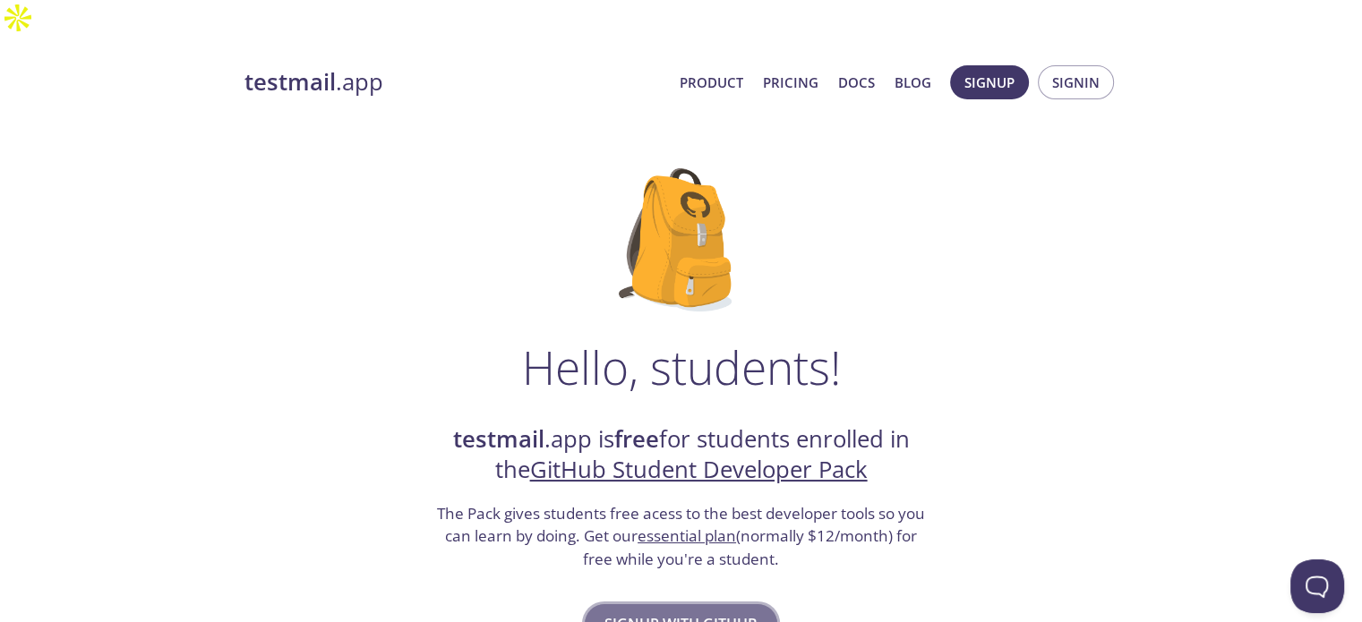
click at [683, 611] on span "Signup with GitHub" at bounding box center [680, 623] width 153 height 25
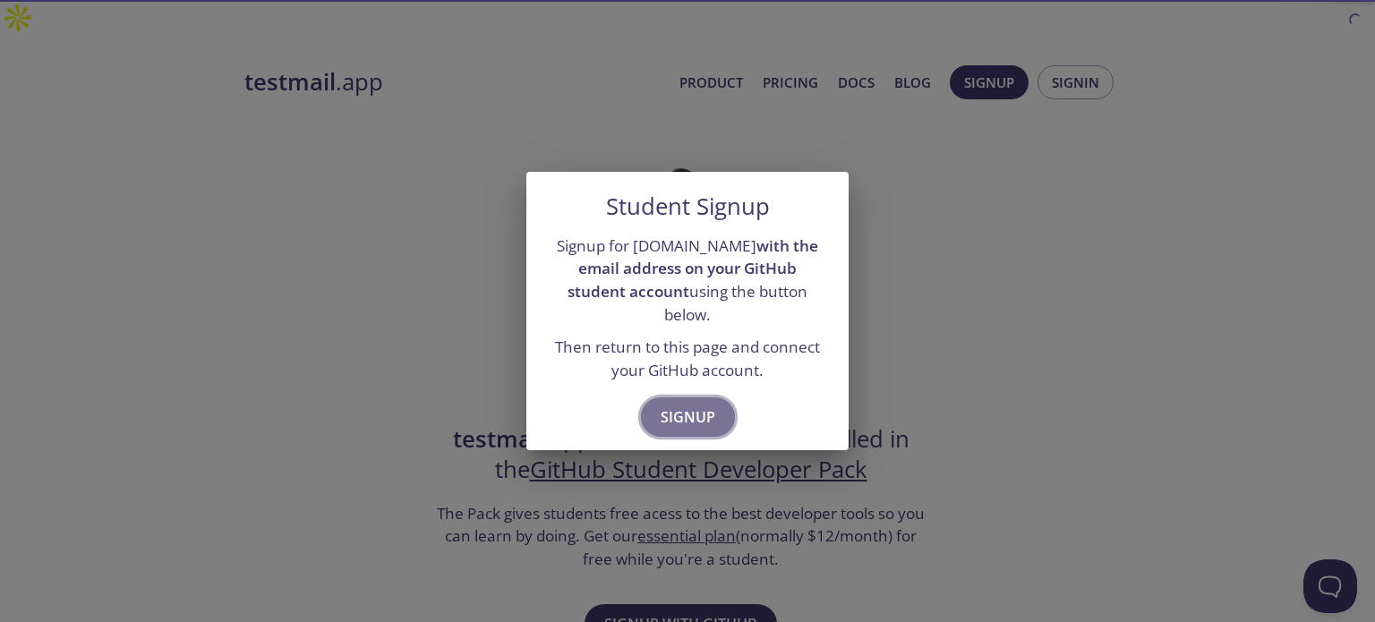
click at [684, 421] on button "Signup" at bounding box center [688, 417] width 94 height 39
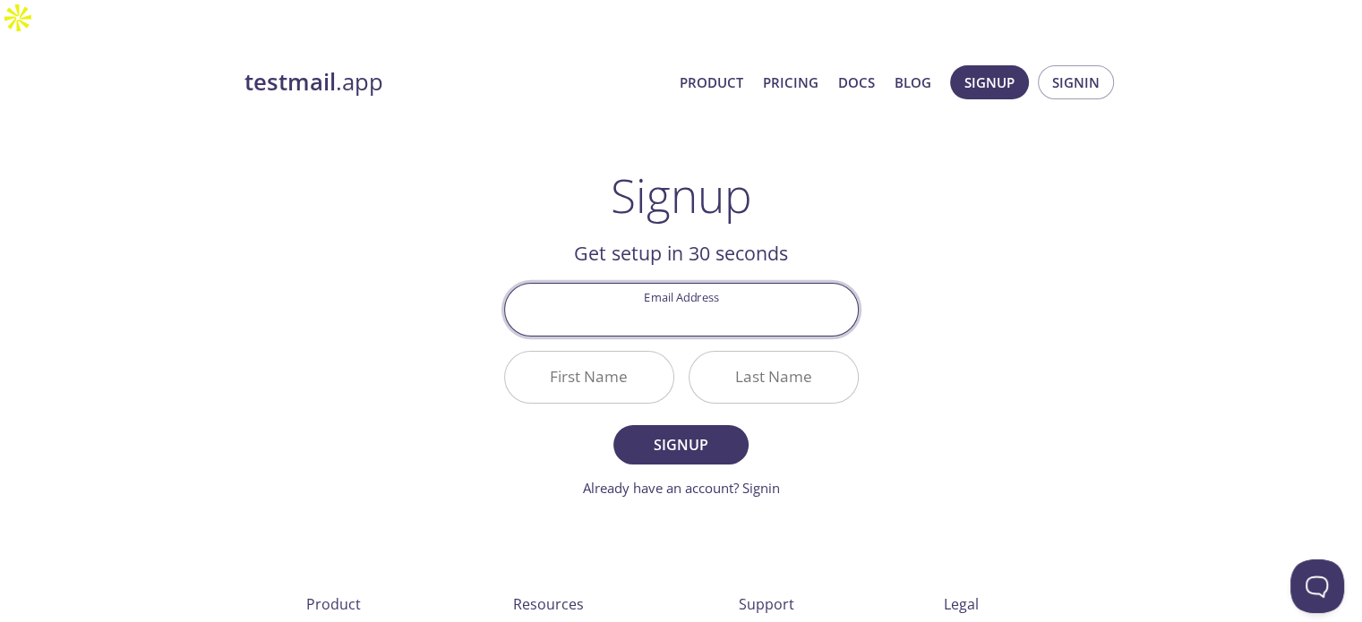
click at [698, 284] on input "Email Address" at bounding box center [681, 309] width 353 height 51
type input "[EMAIL_ADDRESS][DOMAIN_NAME]"
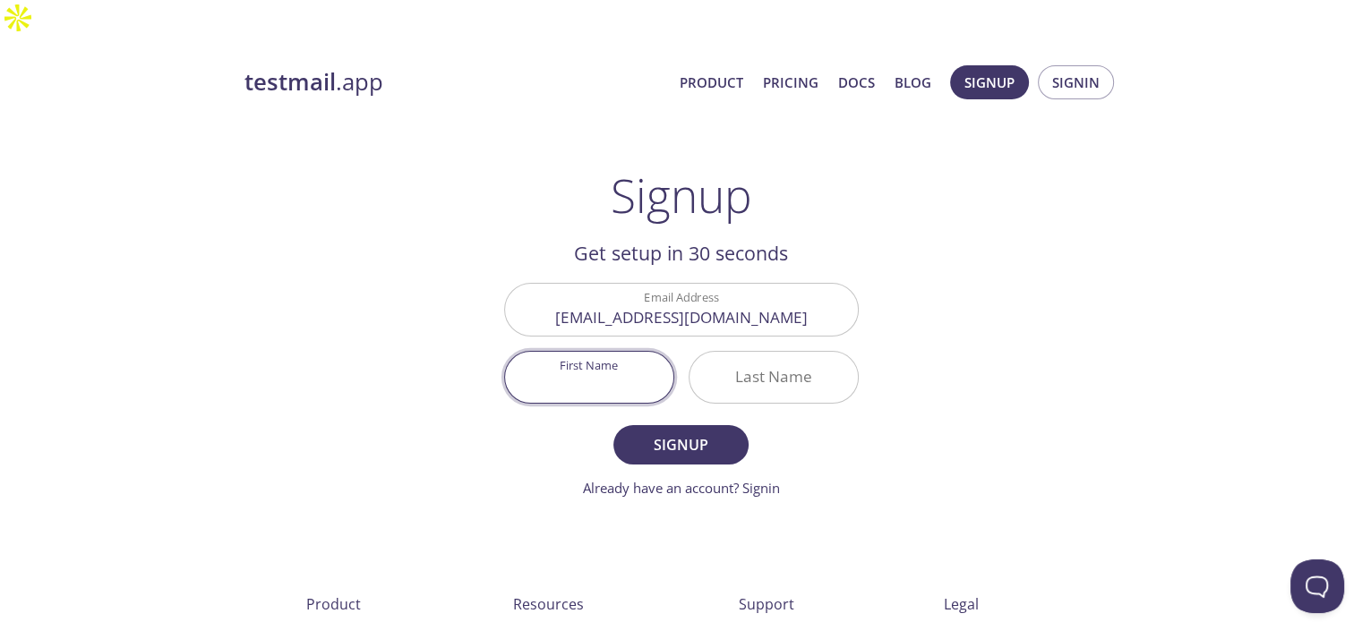
click at [609, 352] on input "First Name" at bounding box center [589, 377] width 168 height 51
type input "Wassim"
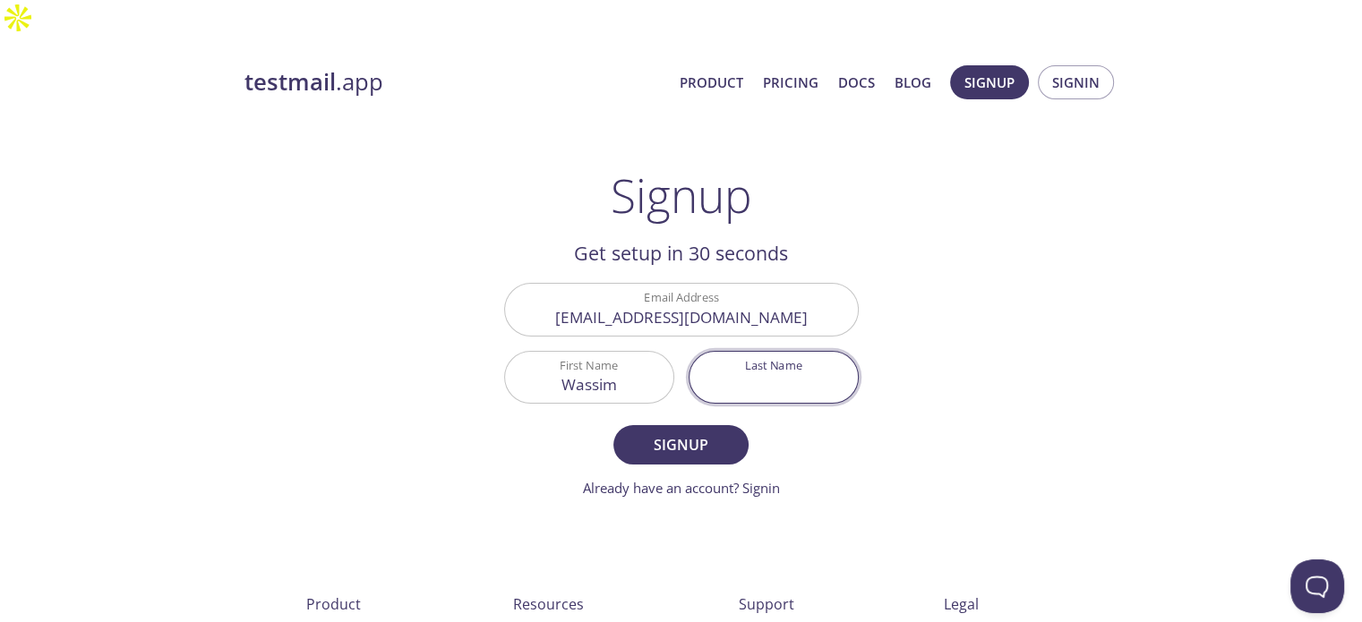
click at [731, 357] on input "Last Name" at bounding box center [773, 377] width 168 height 51
type input "Rah"
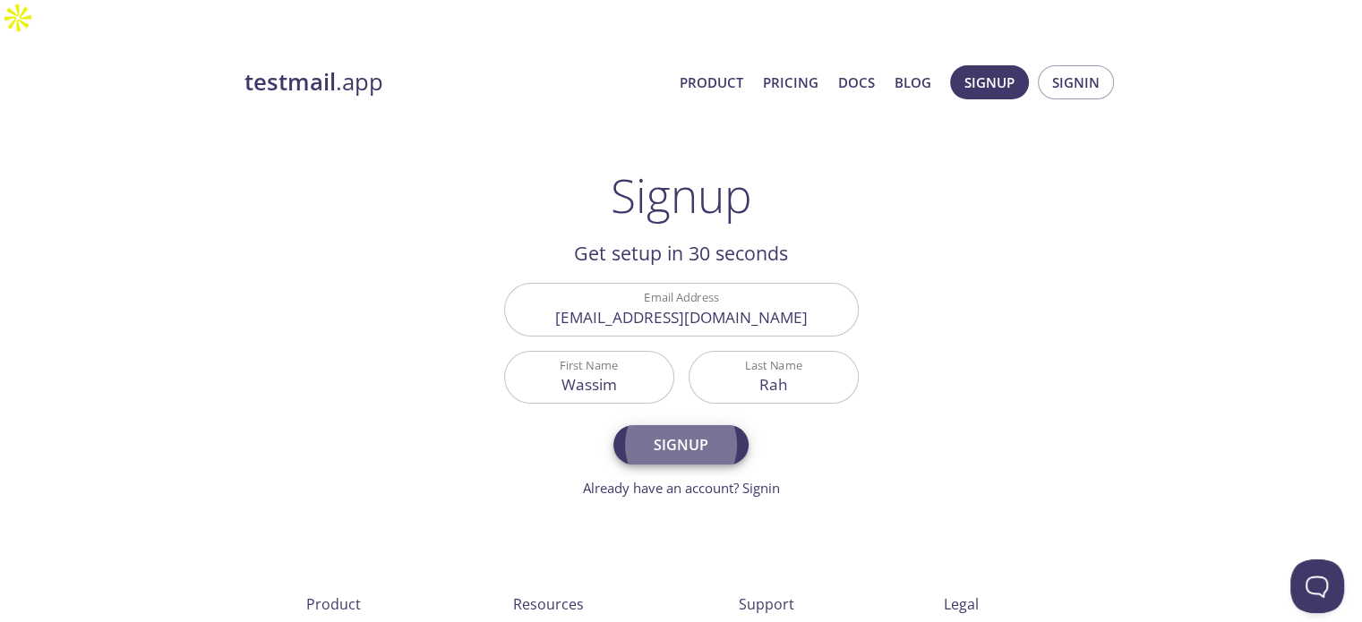
click at [795, 353] on input "Rah" at bounding box center [773, 377] width 168 height 51
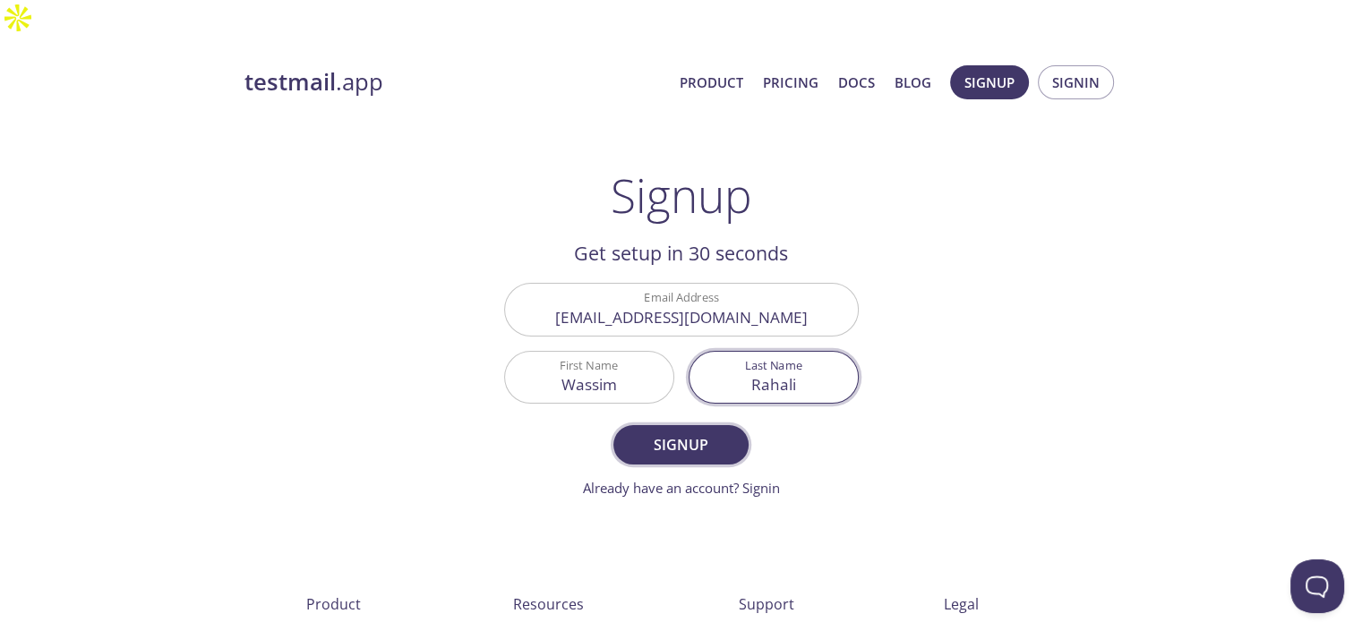
type input "Rahali"
click at [680, 432] on span "Signup" at bounding box center [680, 444] width 95 height 25
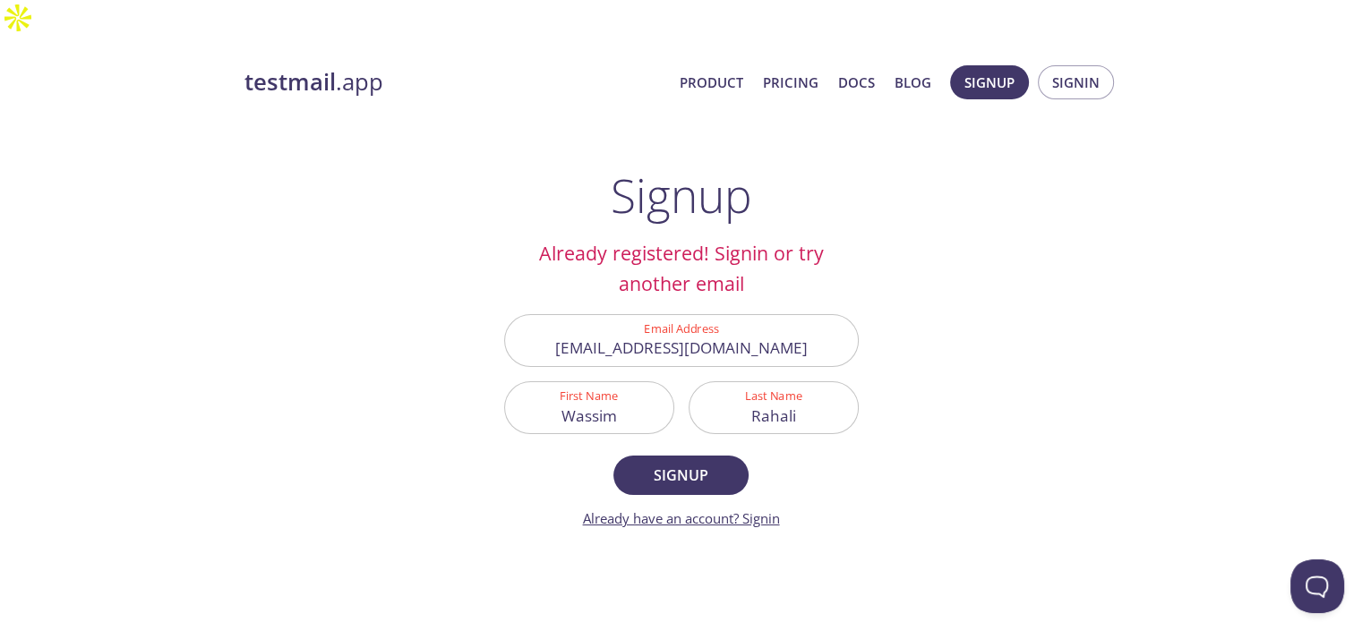
click at [760, 509] on link "Already have an account? Signin" at bounding box center [681, 518] width 197 height 18
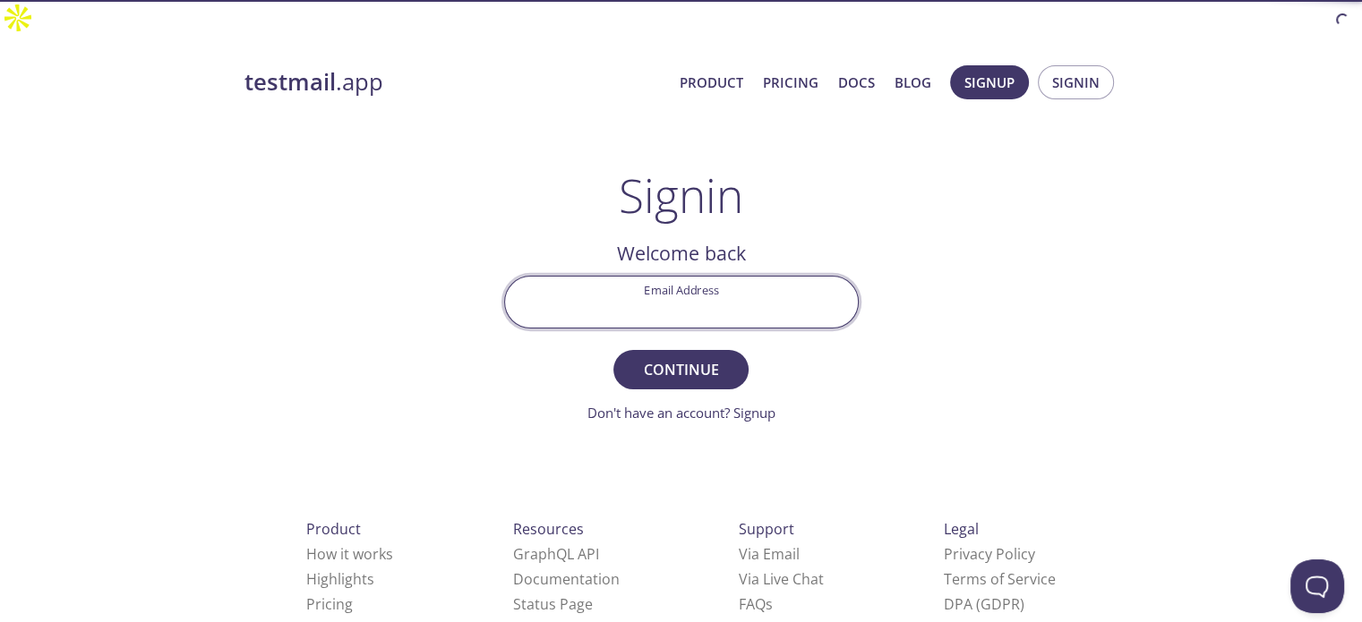
click at [686, 282] on input "Email Address" at bounding box center [681, 302] width 353 height 51
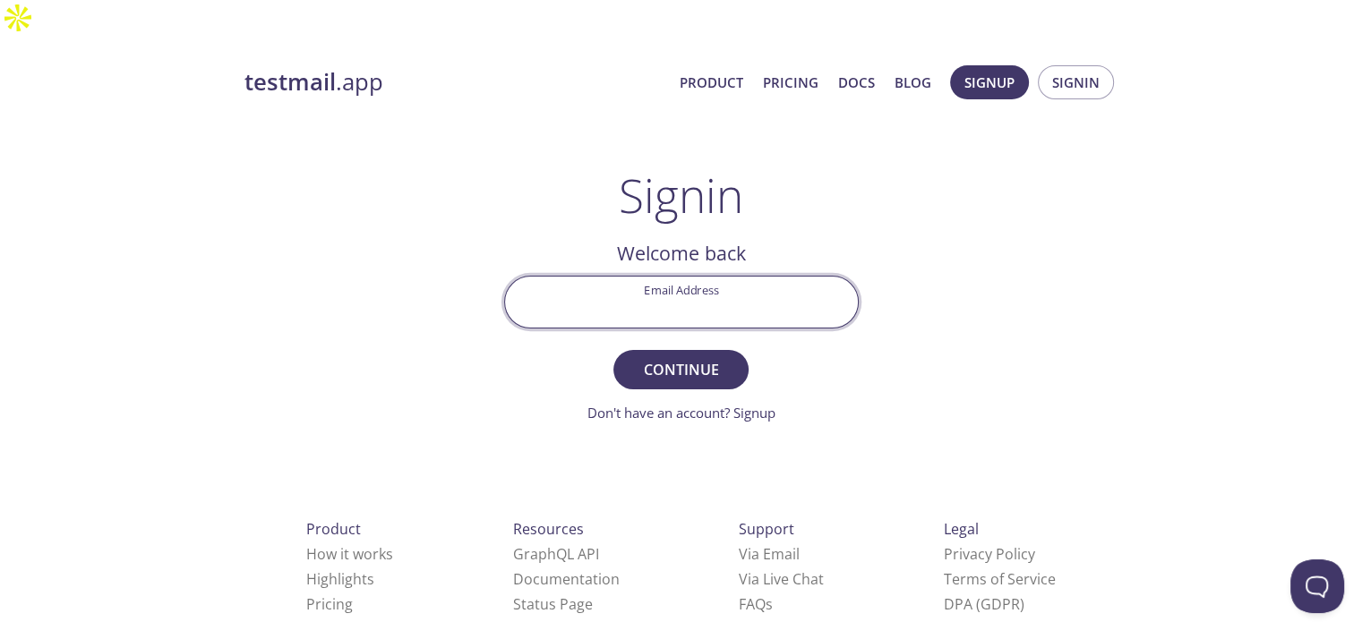
type input "[EMAIL_ADDRESS][DOMAIN_NAME]"
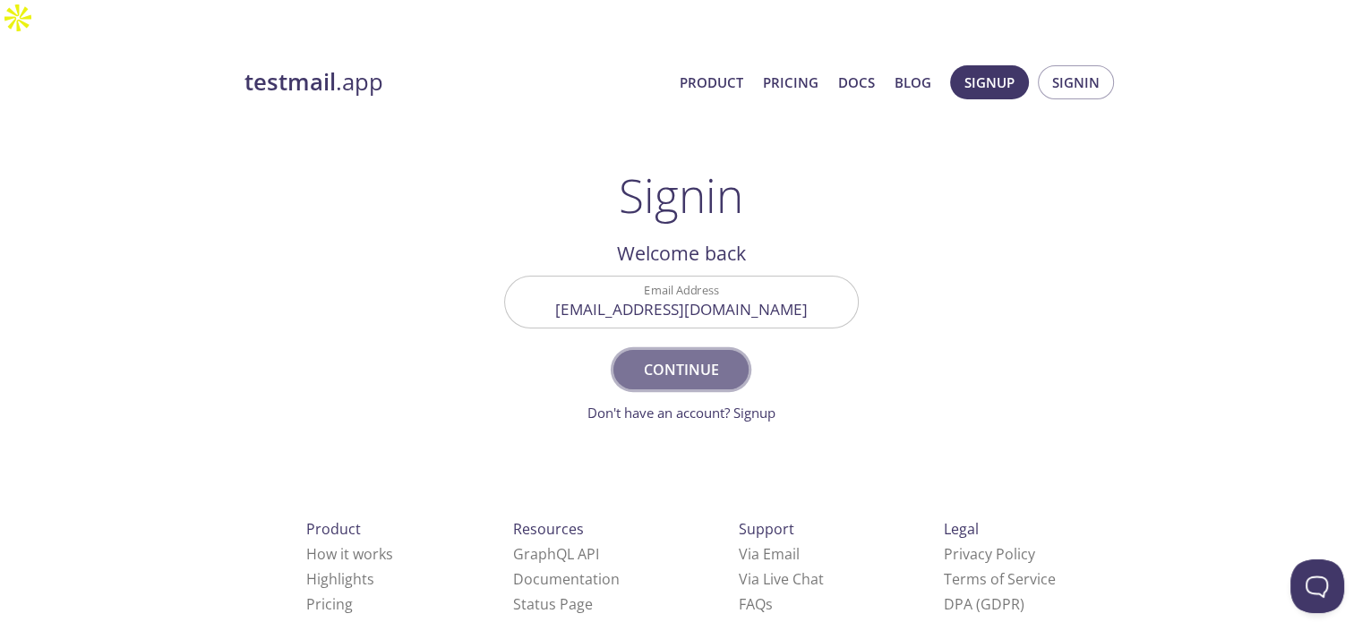
click at [689, 357] on span "Continue" at bounding box center [680, 369] width 95 height 25
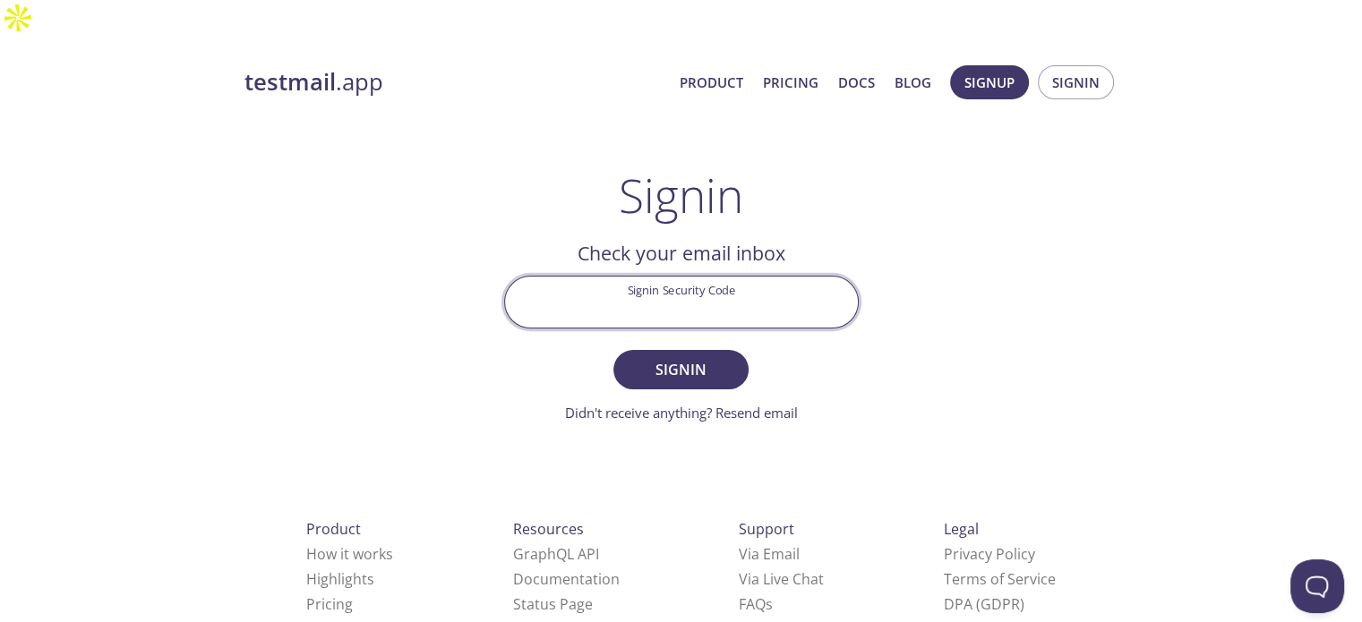
click at [698, 277] on input "Signin Security Code" at bounding box center [681, 302] width 353 height 51
paste input "NSMLJBF"
type input "NSMLJBF"
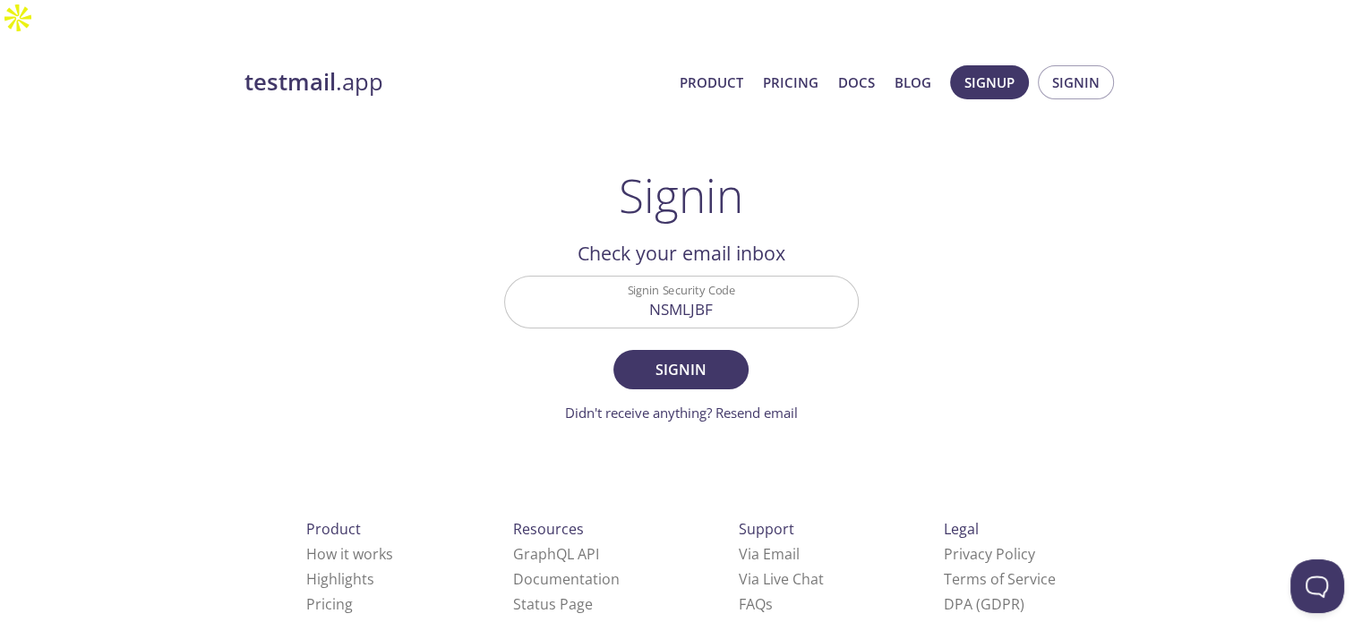
click at [674, 355] on form "Signin Security Code NSMLJBF Signin Didn't receive anything? Resend email" at bounding box center [681, 350] width 355 height 148
click at [668, 357] on span "Signin" at bounding box center [680, 369] width 95 height 25
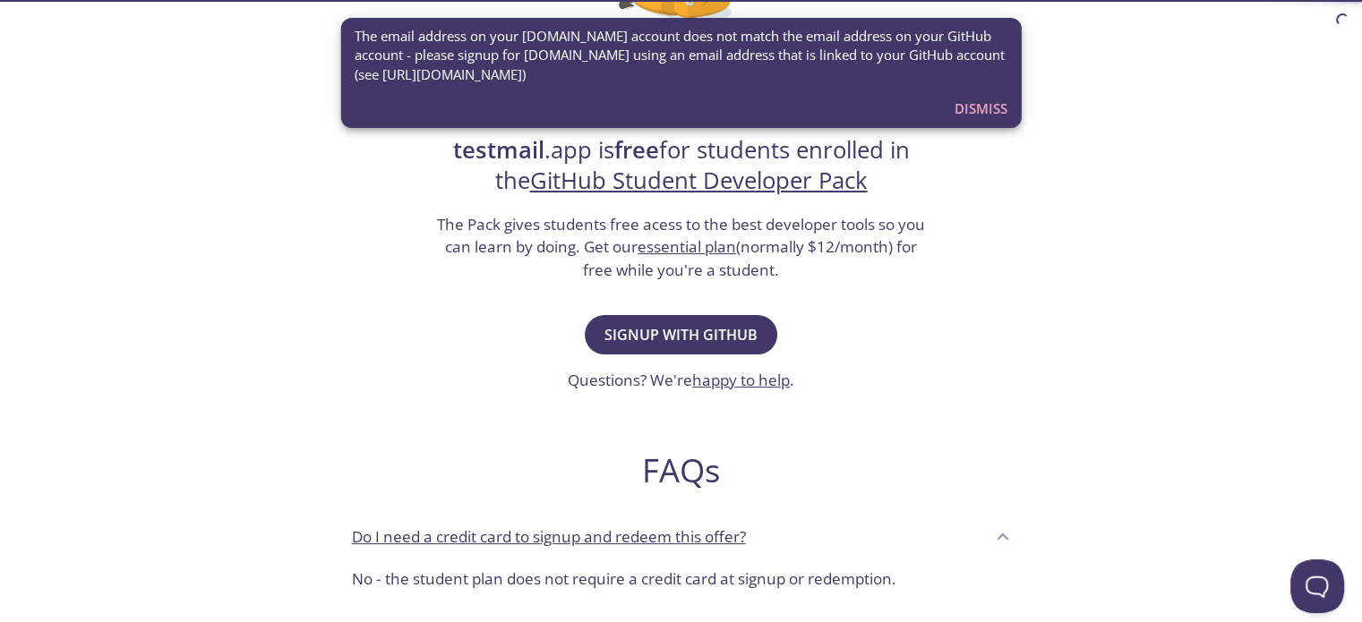
scroll to position [281, 0]
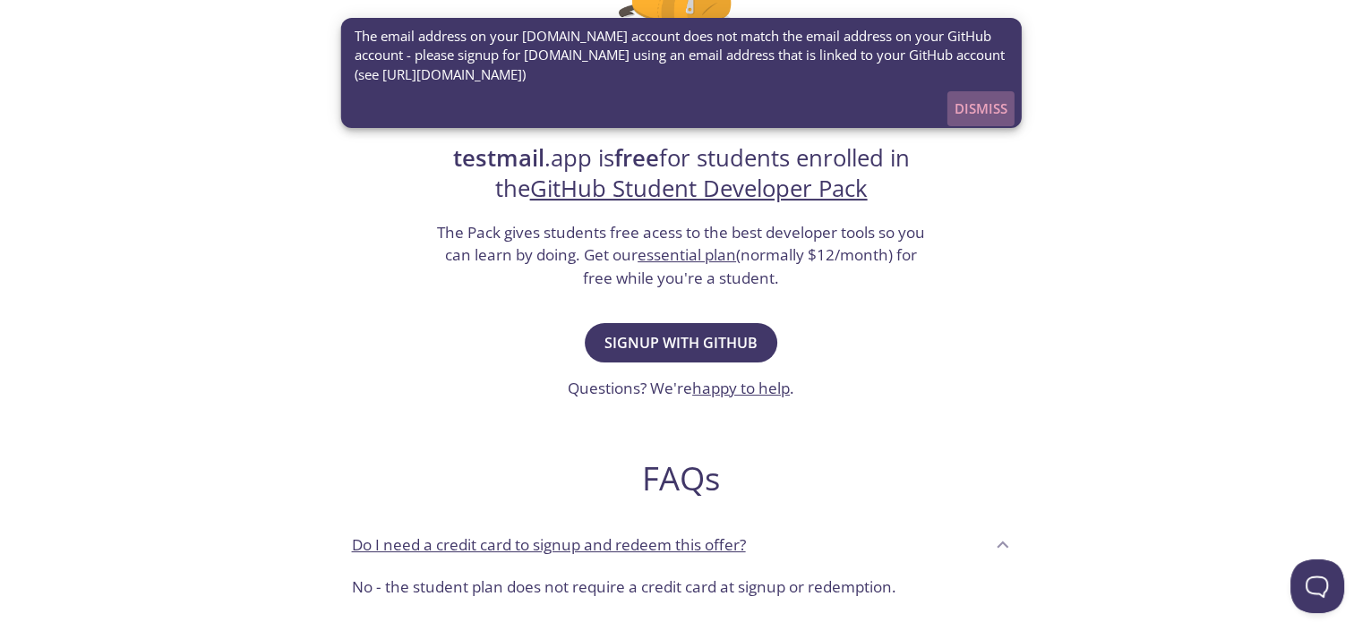
click at [999, 111] on span "Dismiss" at bounding box center [980, 108] width 53 height 23
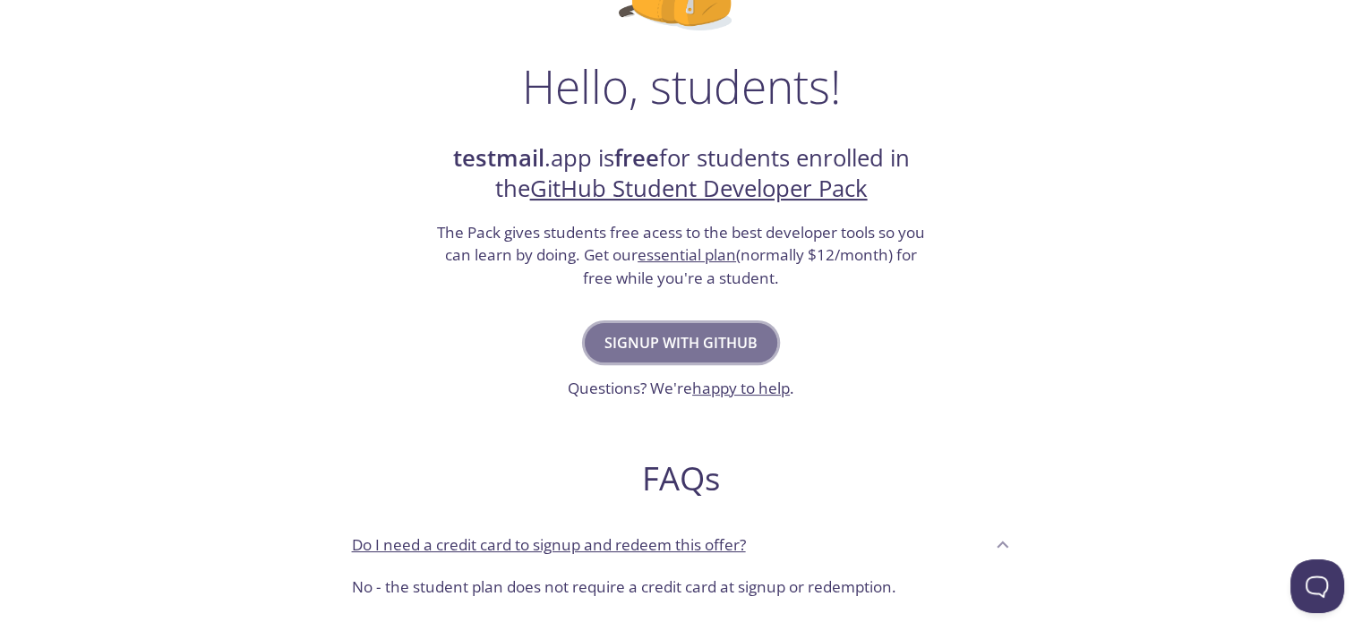
click at [681, 330] on span "Signup with GitHub" at bounding box center [680, 342] width 153 height 25
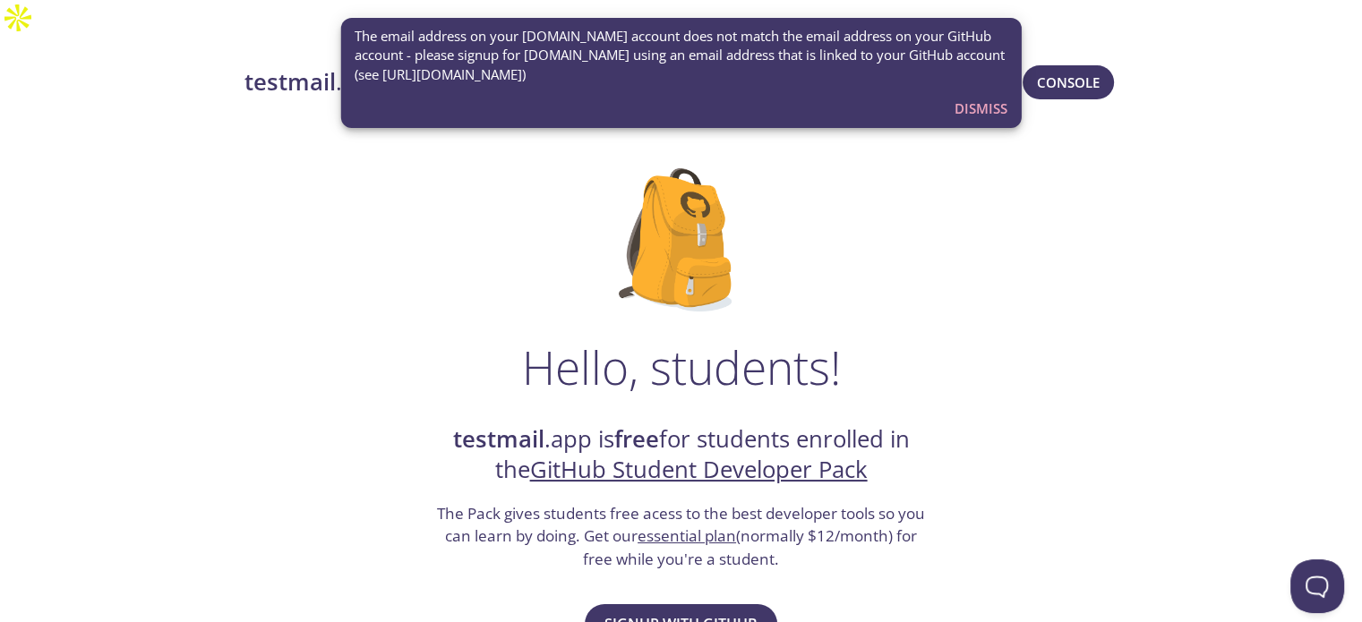
click at [973, 99] on span "Dismiss" at bounding box center [980, 108] width 53 height 23
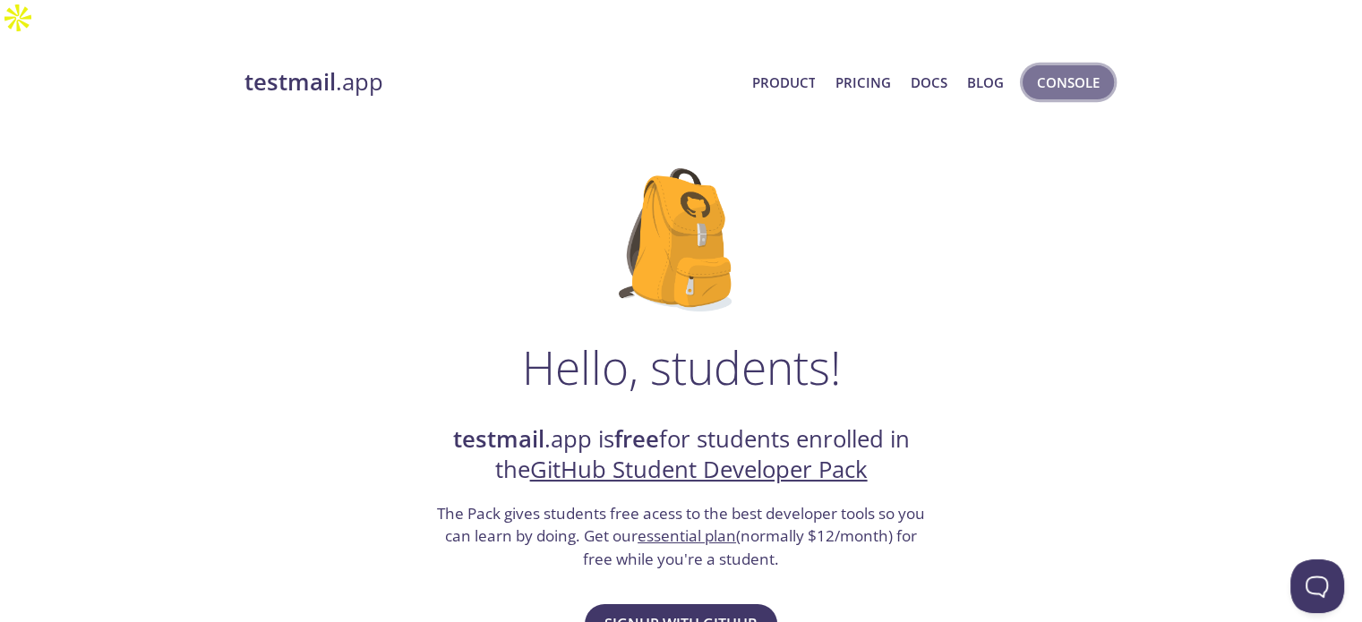
click at [1072, 71] on span "Console" at bounding box center [1068, 82] width 63 height 23
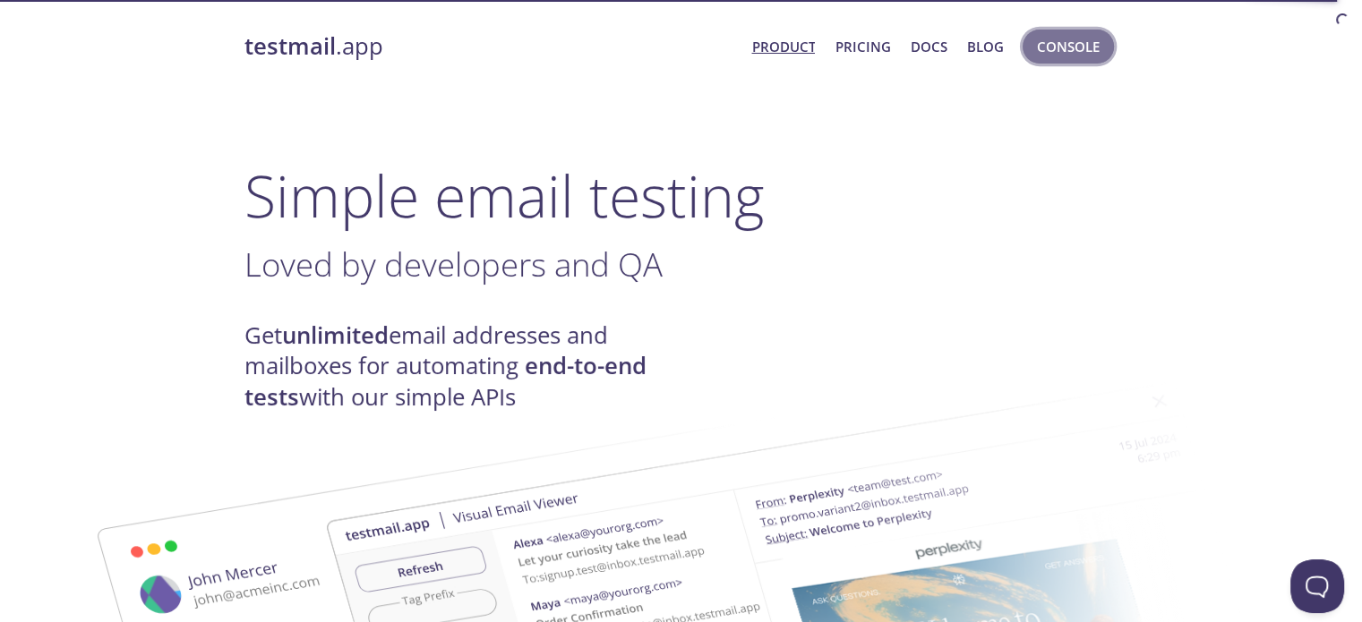
click at [526, 47] on span "Console" at bounding box center [1068, 46] width 63 height 23
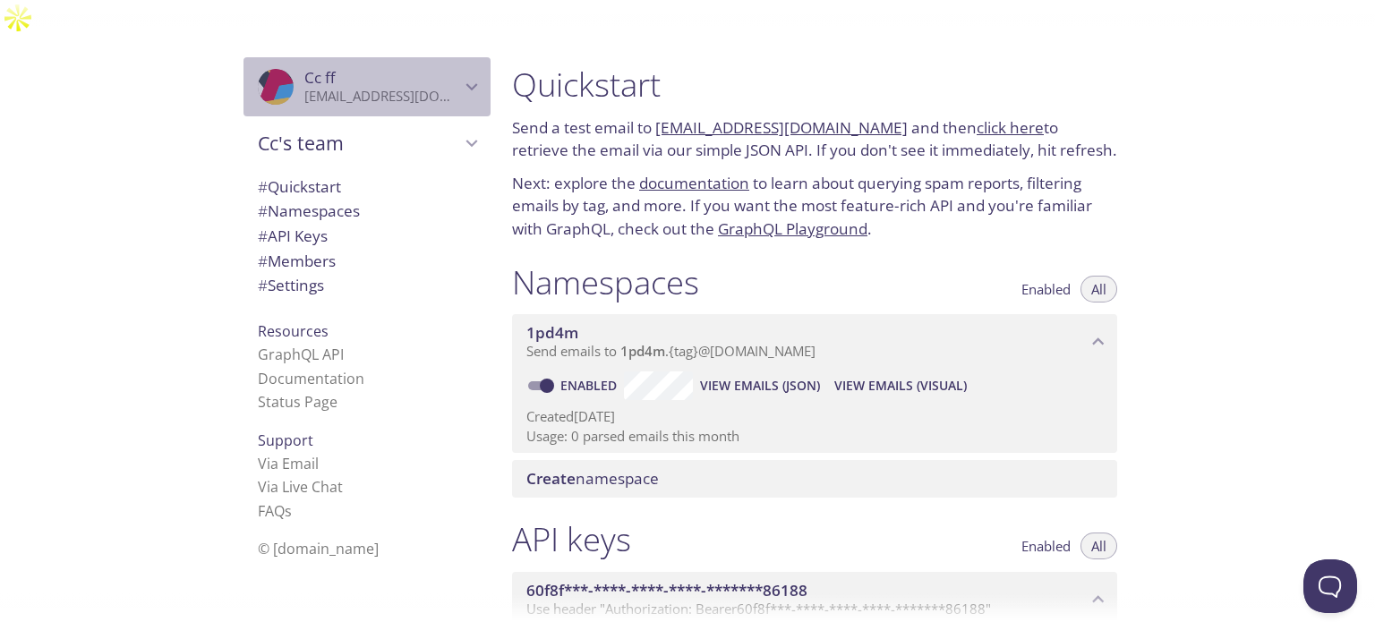
click at [449, 57] on div ".cls-1 { fill: #6d5ca8; } .cls-2 { fill: #3fc191; } .cls-3 { fill: #3b4752; } .…" at bounding box center [367, 86] width 247 height 59
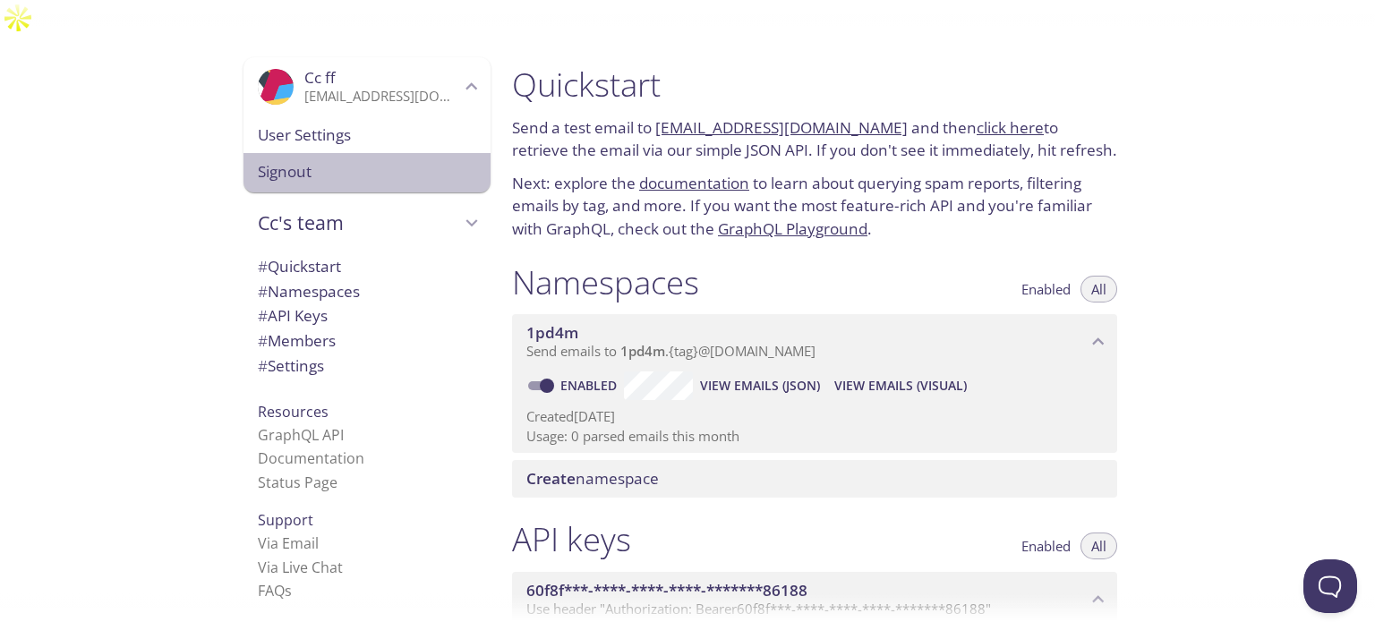
click at [364, 160] on span "Signout" at bounding box center [367, 171] width 218 height 23
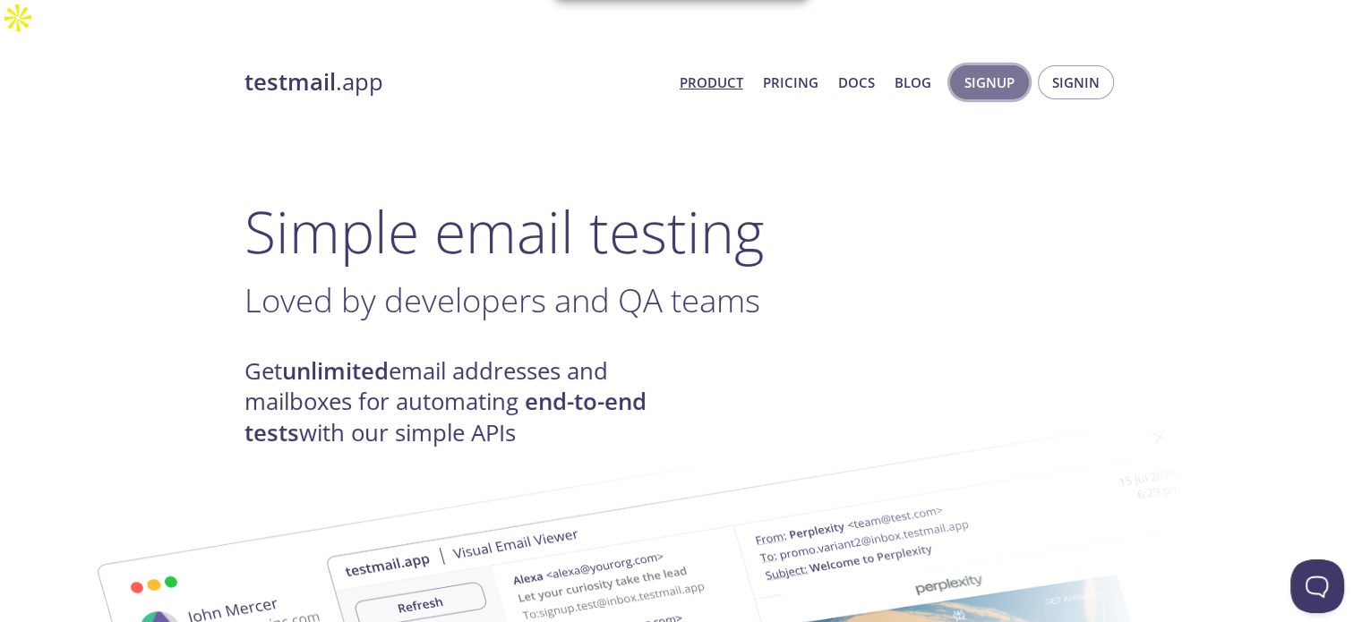
click at [1020, 65] on button "Signup" at bounding box center [989, 82] width 79 height 34
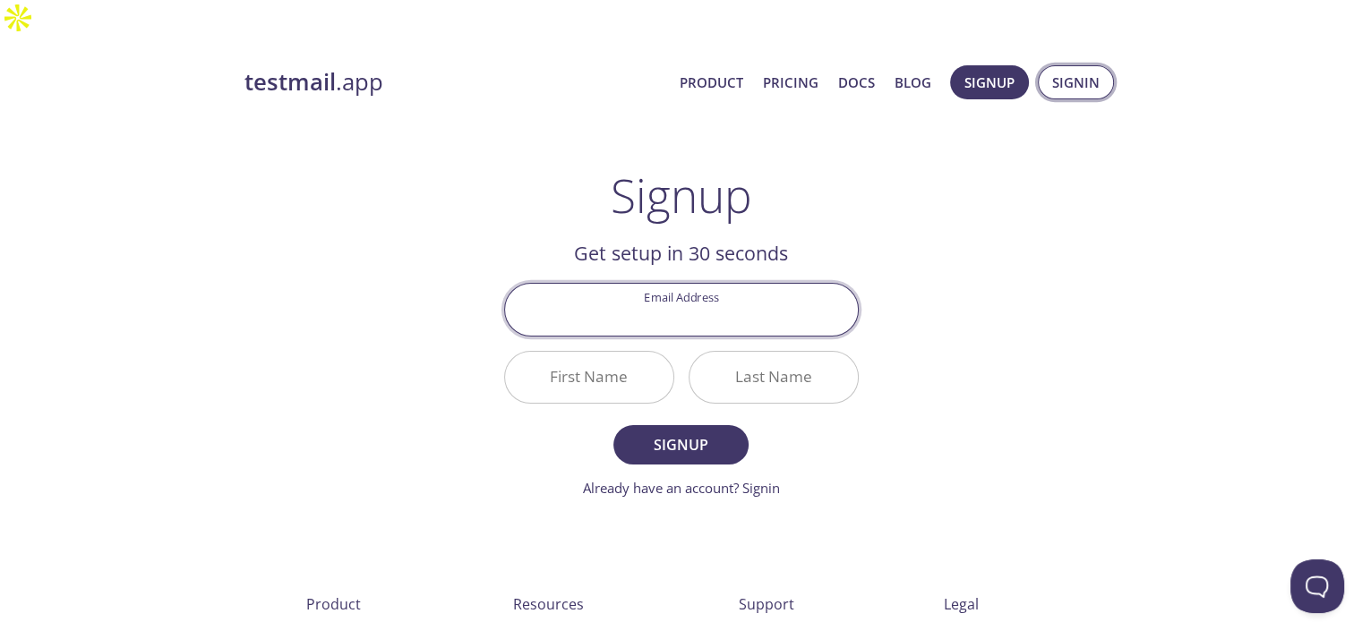
click at [1075, 71] on span "Signin" at bounding box center [1075, 82] width 47 height 23
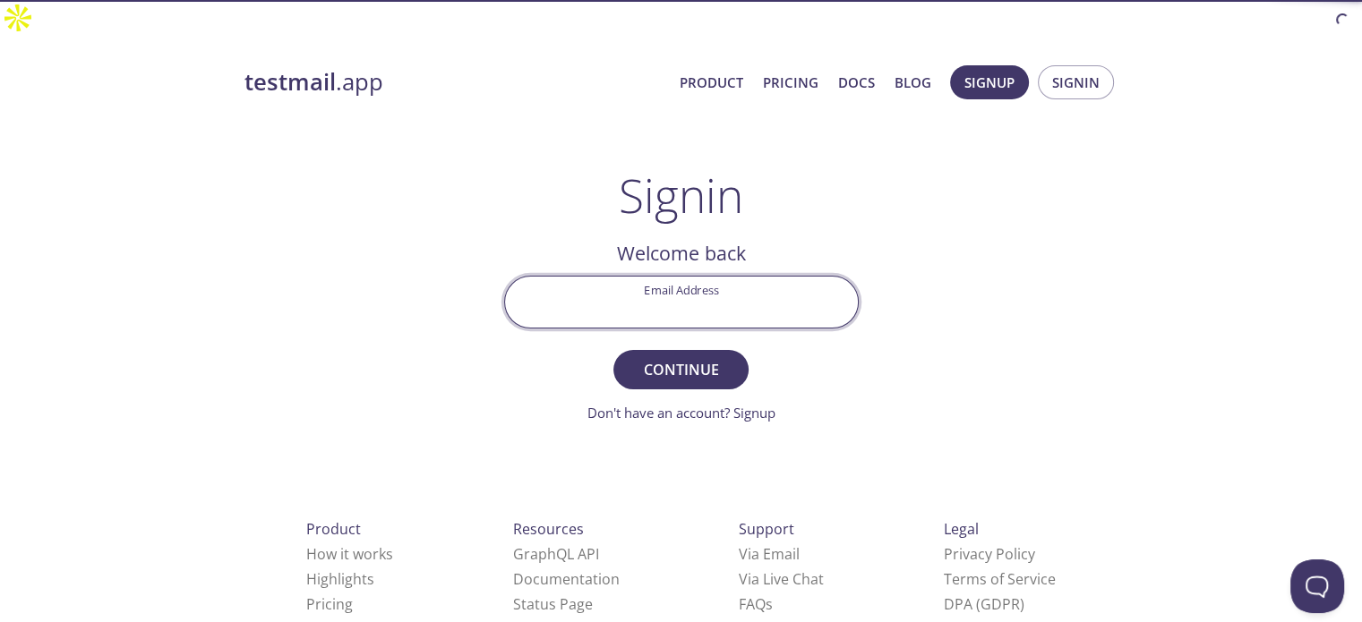
click at [680, 283] on input "Email Address" at bounding box center [681, 302] width 353 height 51
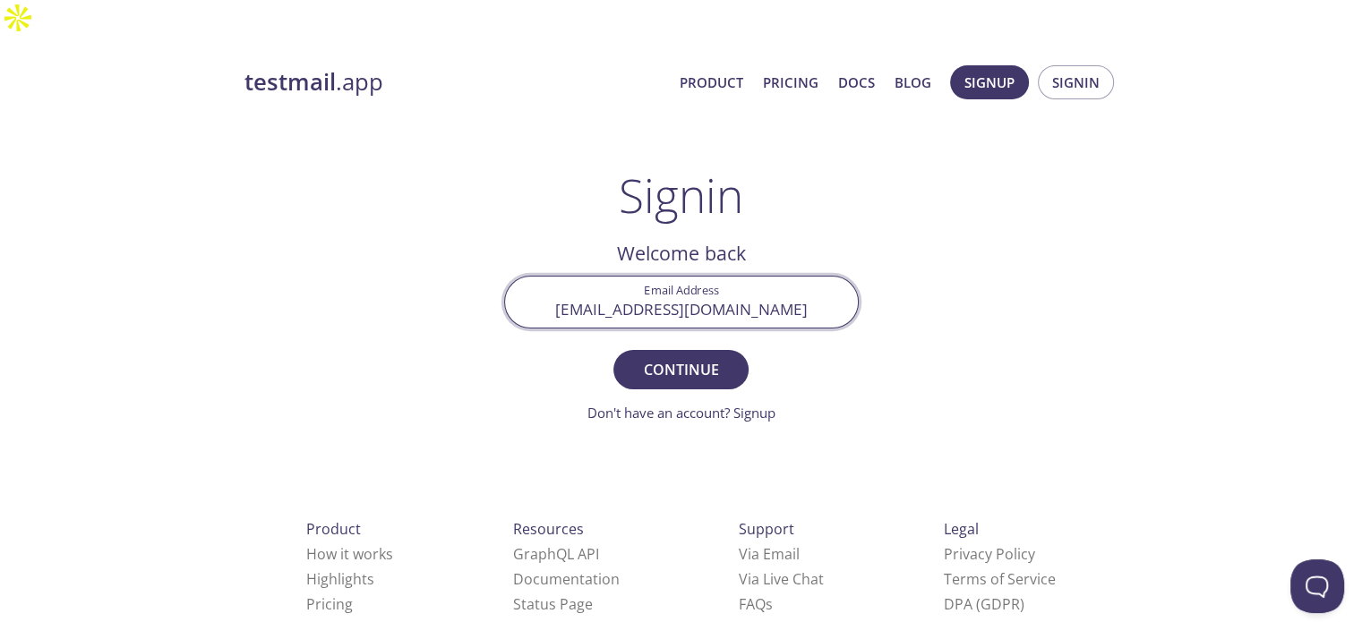
click at [682, 277] on input "[EMAIL_ADDRESS][DOMAIN_NAME]" at bounding box center [681, 302] width 353 height 51
type input "[EMAIL_ADDRESS][DOMAIN_NAME]"
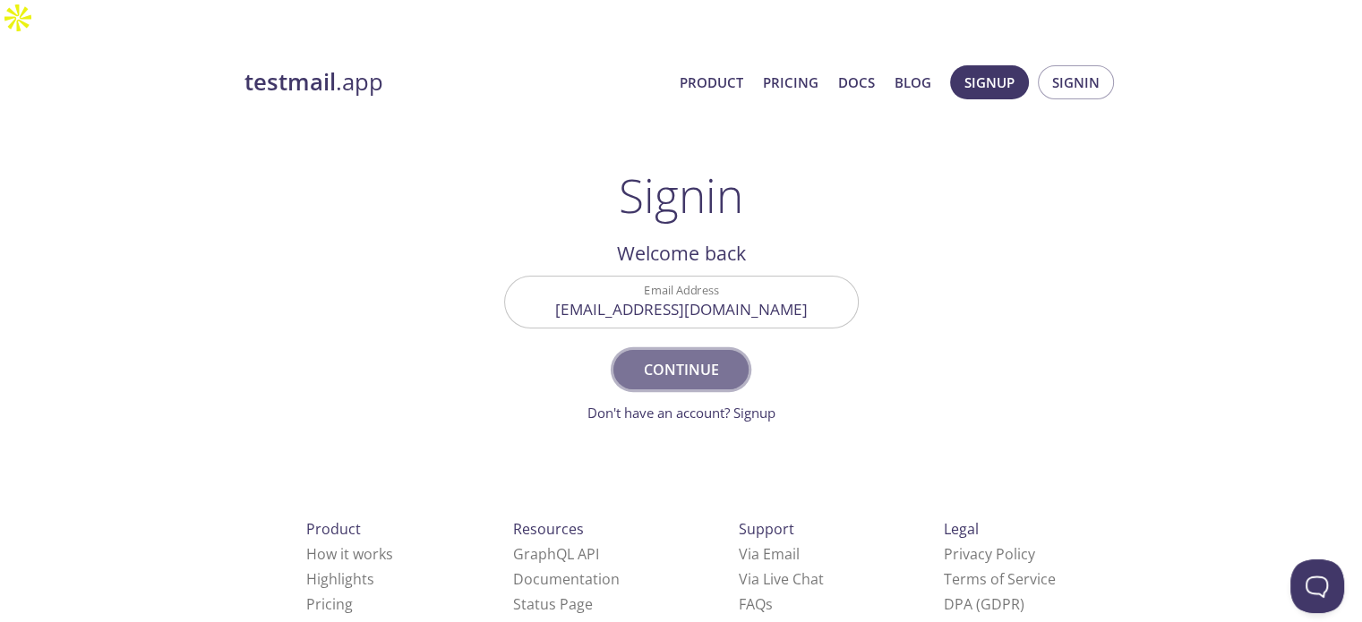
click at [713, 357] on span "Continue" at bounding box center [680, 369] width 95 height 25
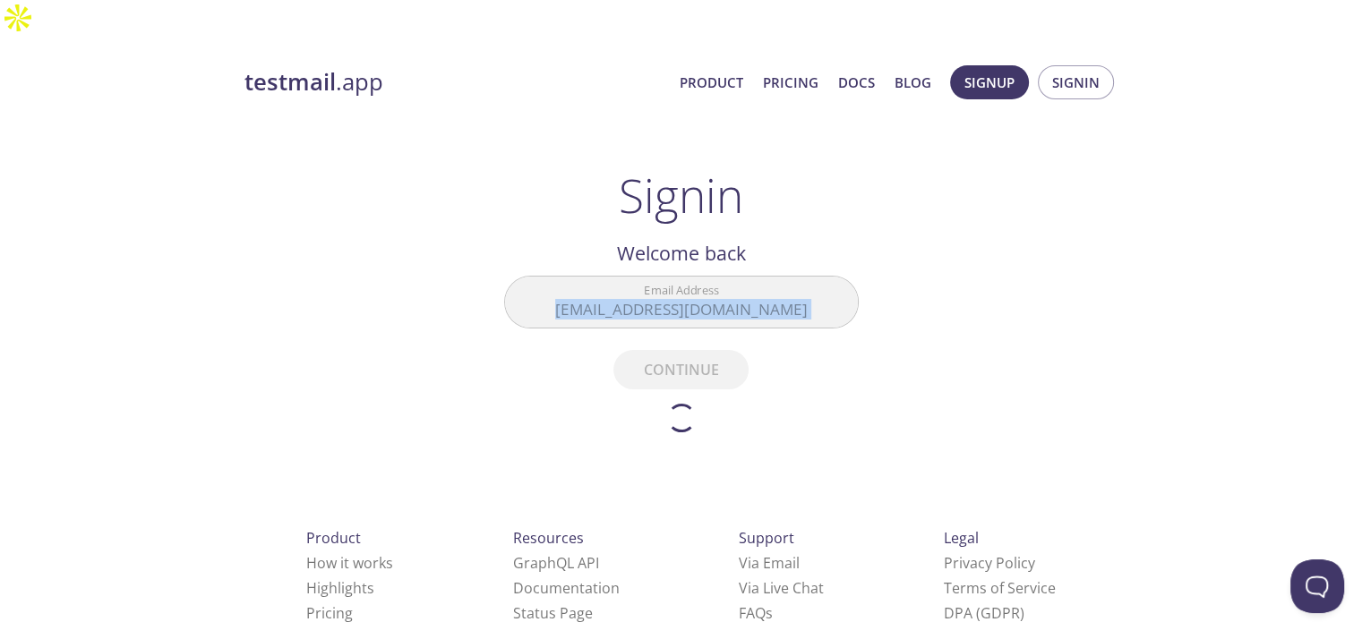
drag, startPoint x: 713, startPoint y: 335, endPoint x: 917, endPoint y: 343, distance: 204.3
click at [917, 343] on div "testmail .app Product Pricing Docs Blog Signup Signin Signin Welcome back Email…" at bounding box center [681, 432] width 917 height 756
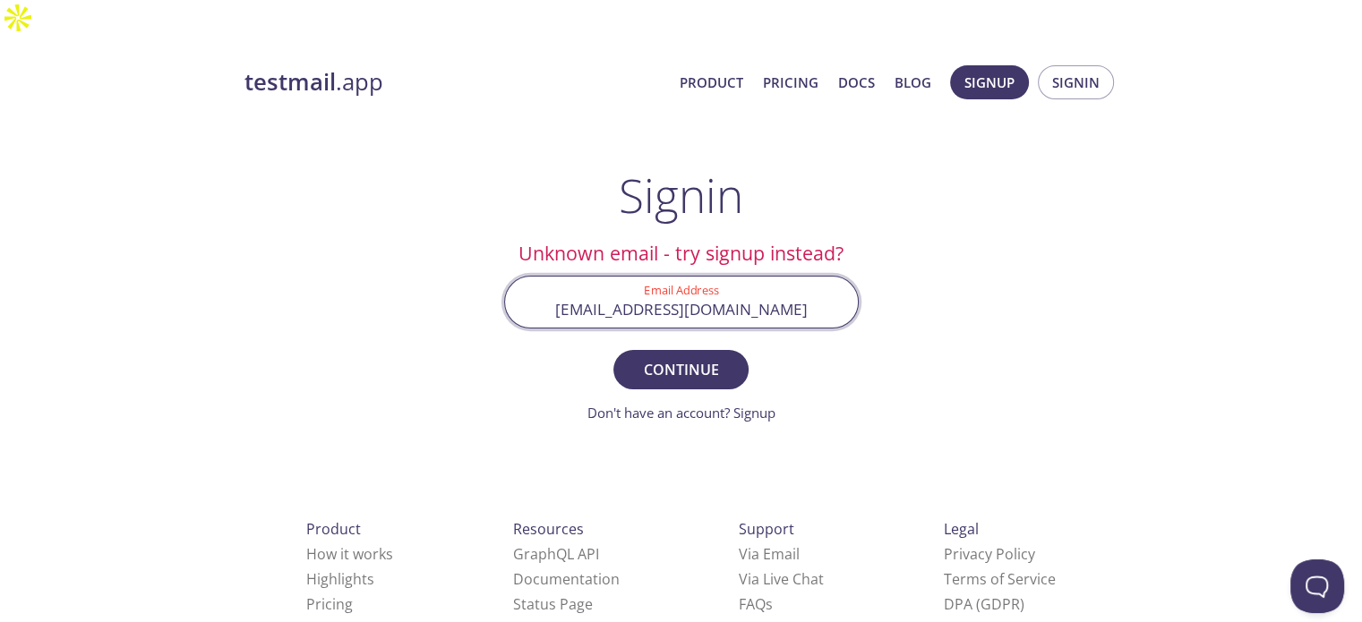
click at [774, 278] on input "[EMAIL_ADDRESS][DOMAIN_NAME]" at bounding box center [681, 302] width 353 height 51
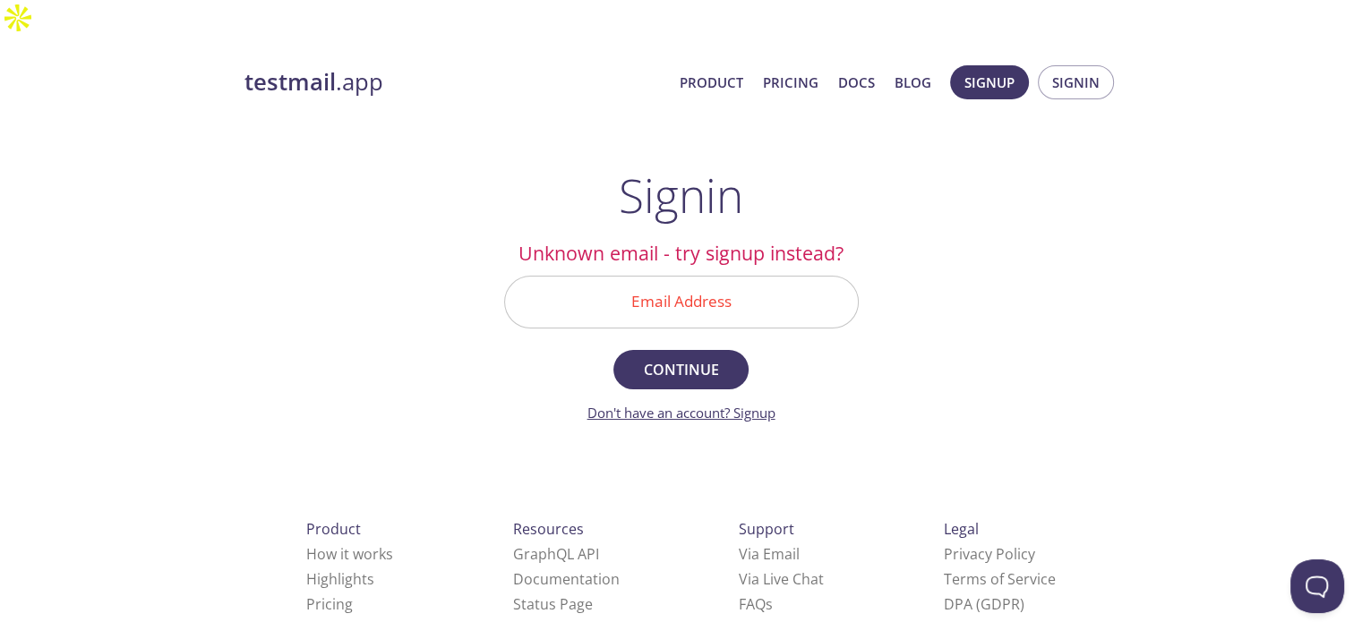
drag, startPoint x: 755, startPoint y: 386, endPoint x: 745, endPoint y: 368, distance: 20.4
click at [745, 404] on div "Don't have an account? Signup" at bounding box center [681, 413] width 188 height 19
click at [746, 404] on link "Don't have an account? Signup" at bounding box center [681, 413] width 188 height 18
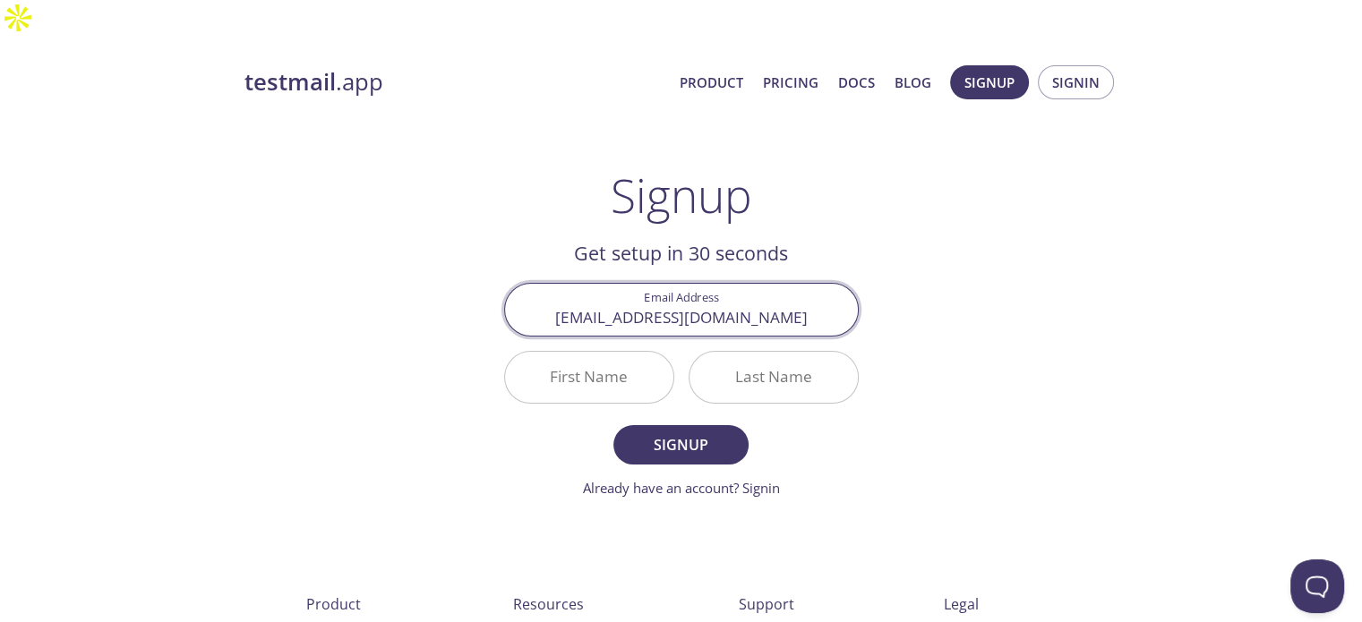
type input "[EMAIL_ADDRESS][DOMAIN_NAME]"
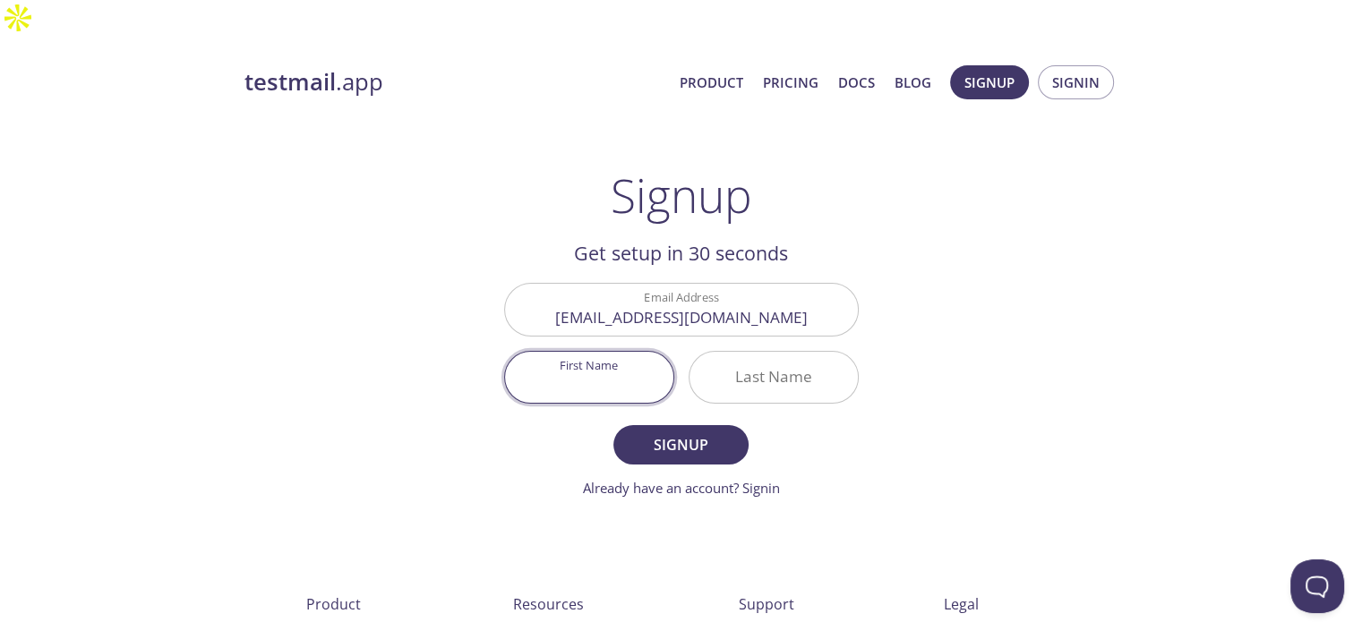
click at [584, 352] on input "First Name" at bounding box center [589, 377] width 168 height 51
type input "[PERSON_NAME]"
click at [918, 352] on div "testmail .app Product Pricing Docs Blog Signup Signin Signup Get setup in 30 se…" at bounding box center [681, 465] width 917 height 822
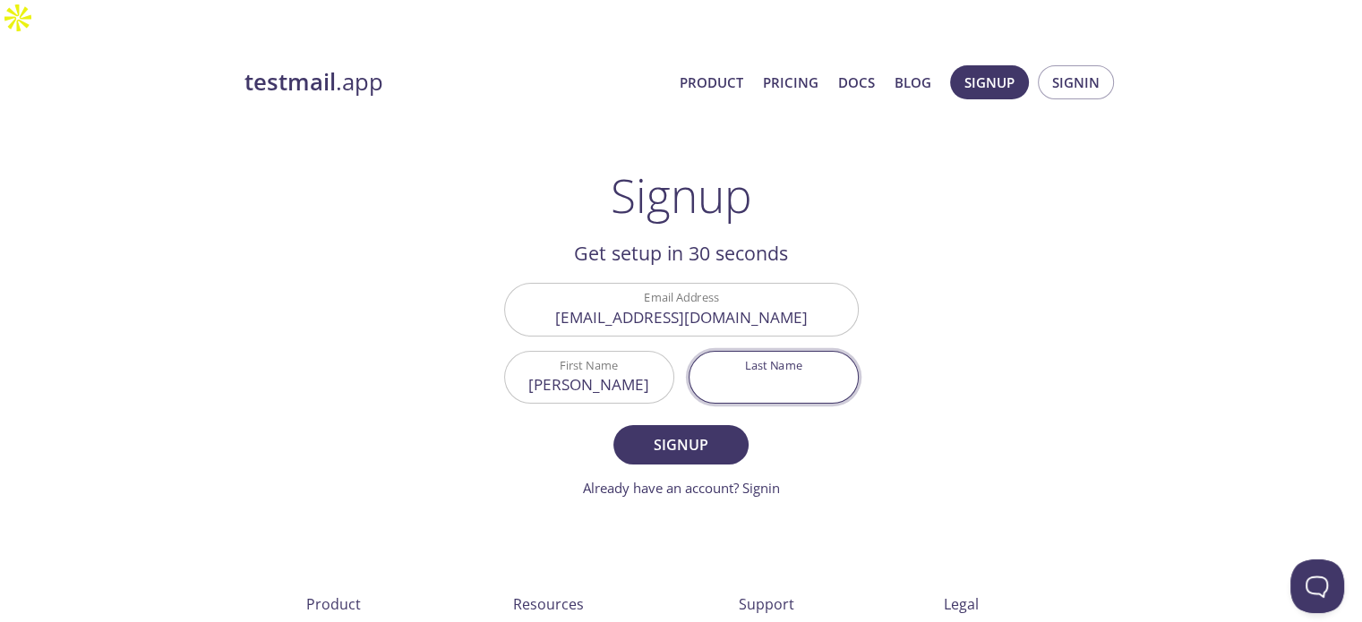
click at [754, 352] on input "Last Name" at bounding box center [773, 377] width 168 height 51
type input "rahali"
click at [685, 432] on span "Signup" at bounding box center [680, 444] width 95 height 25
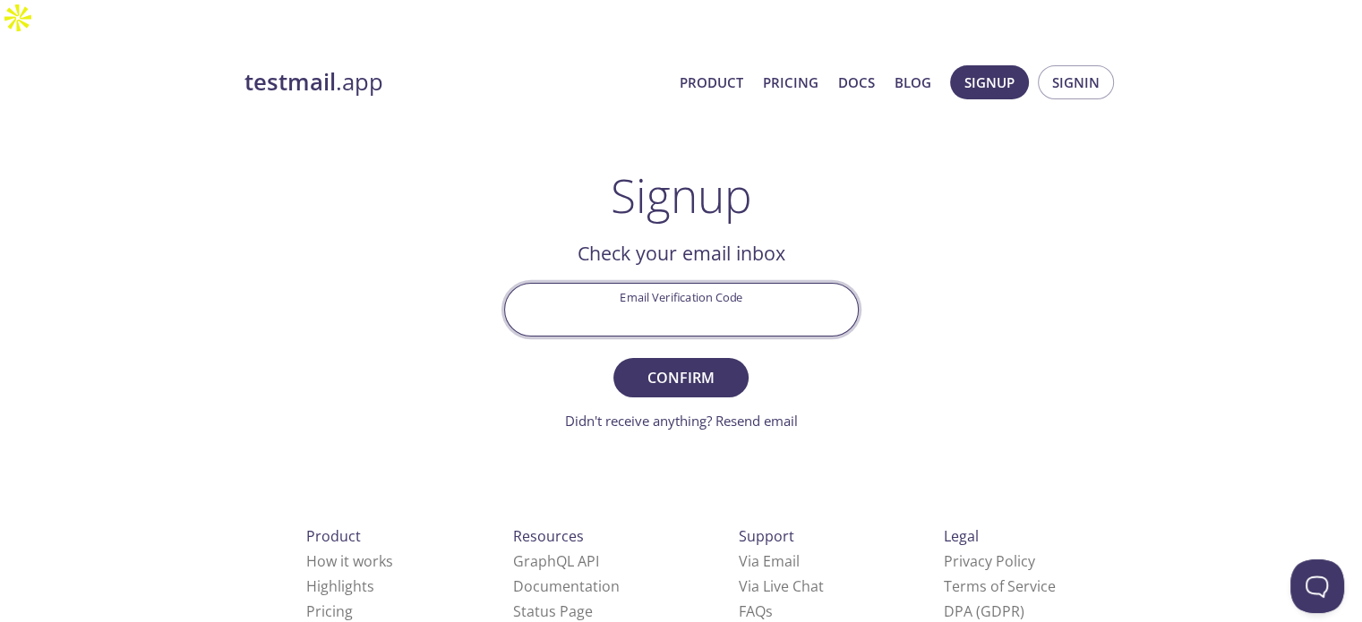
click at [630, 284] on input "Email Verification Code" at bounding box center [681, 309] width 353 height 51
paste input "BJ9PH9B"
type input "BJ9PH9B"
click at [711, 365] on span "Confirm" at bounding box center [680, 377] width 95 height 25
